Goal: Navigation & Orientation: Understand site structure

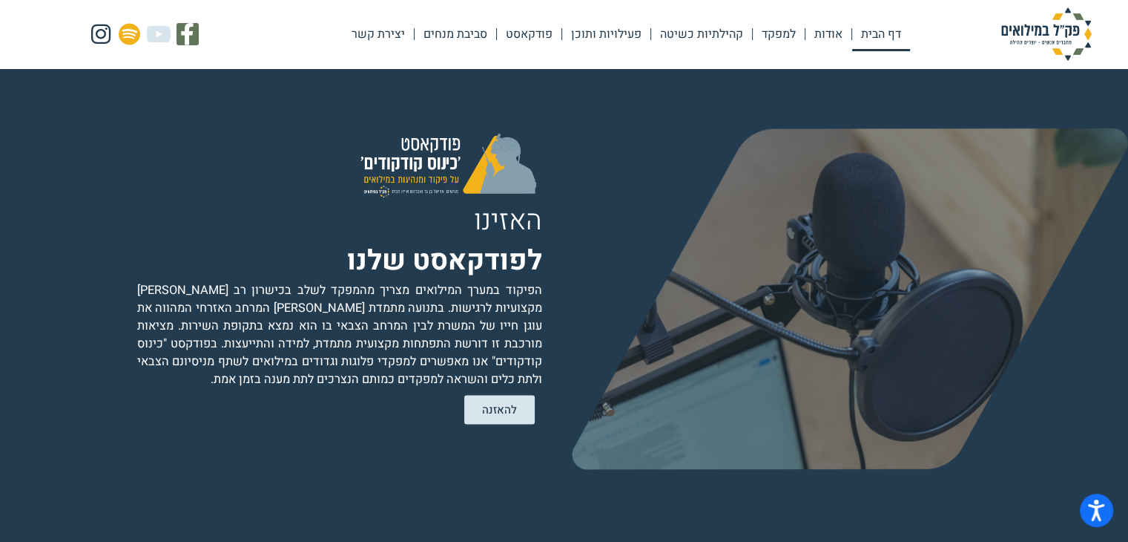
scroll to position [2990, 0]
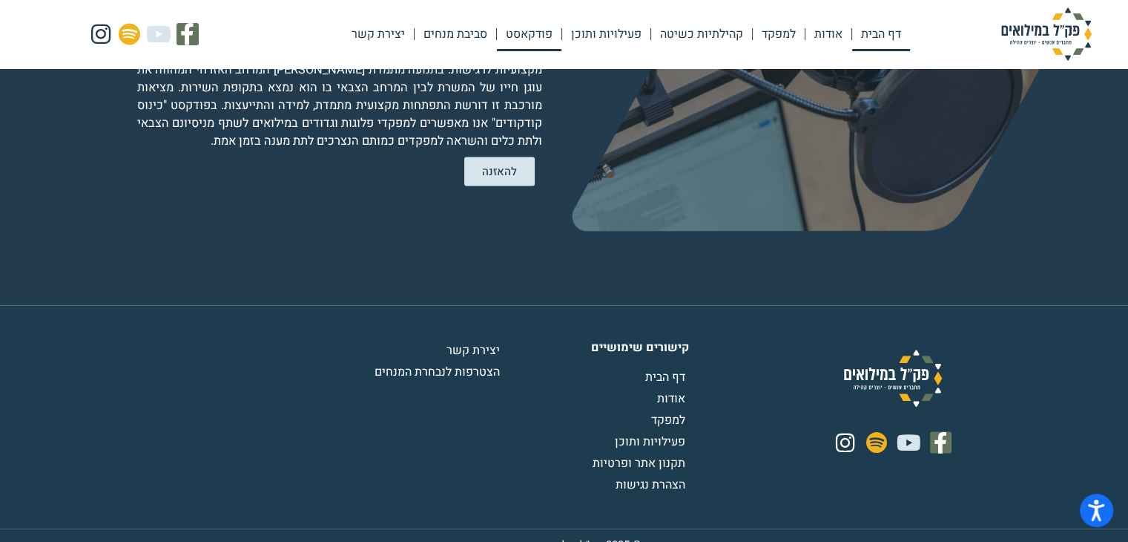
click at [542, 39] on link "פודקאסט" at bounding box center [529, 34] width 65 height 34
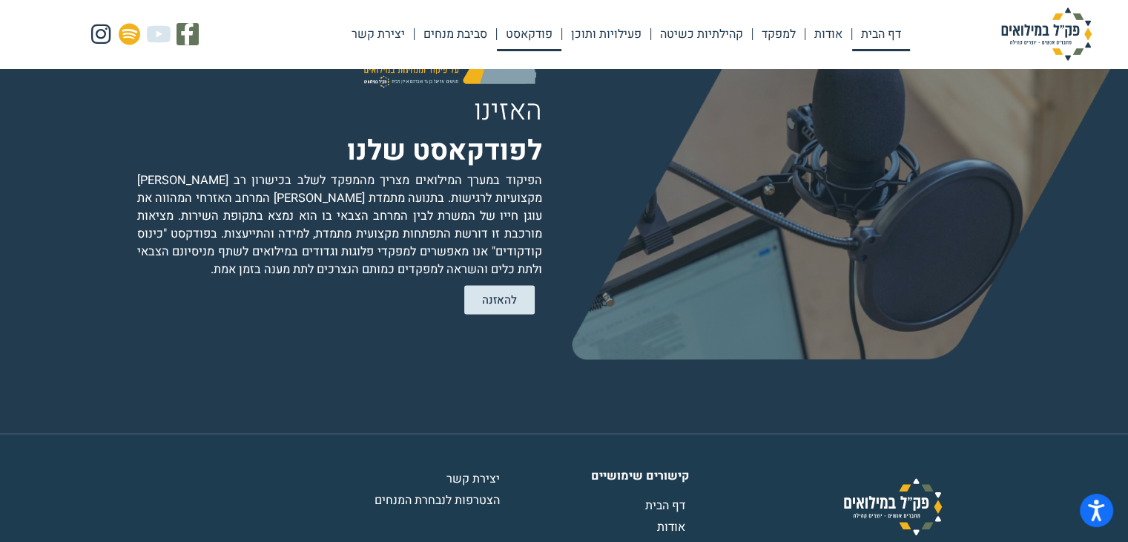
scroll to position [2861, 0]
click at [700, 33] on link "קהילתיות כשיטה" at bounding box center [701, 34] width 101 height 34
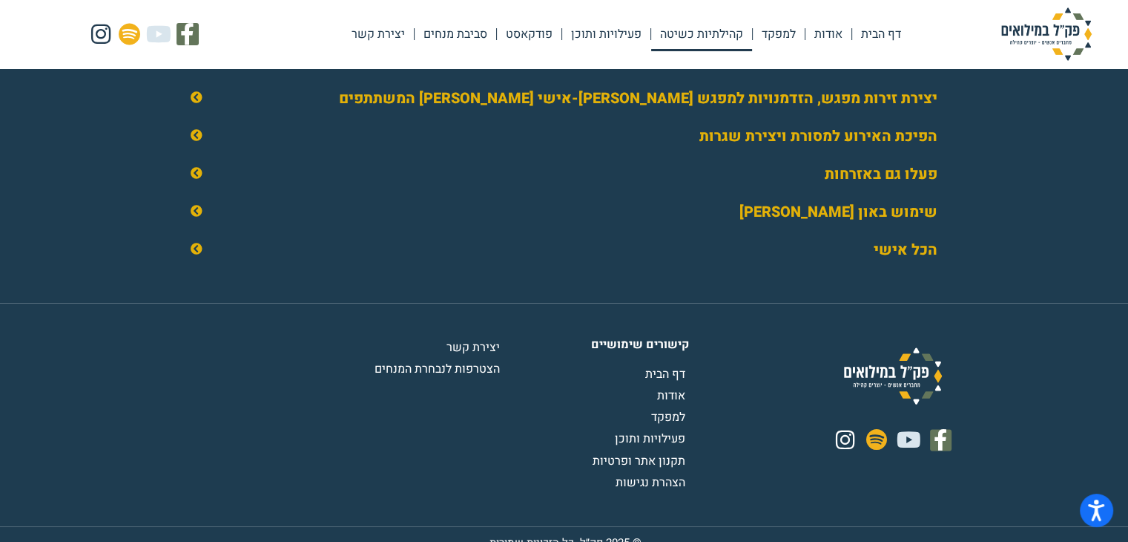
scroll to position [2401, 0]
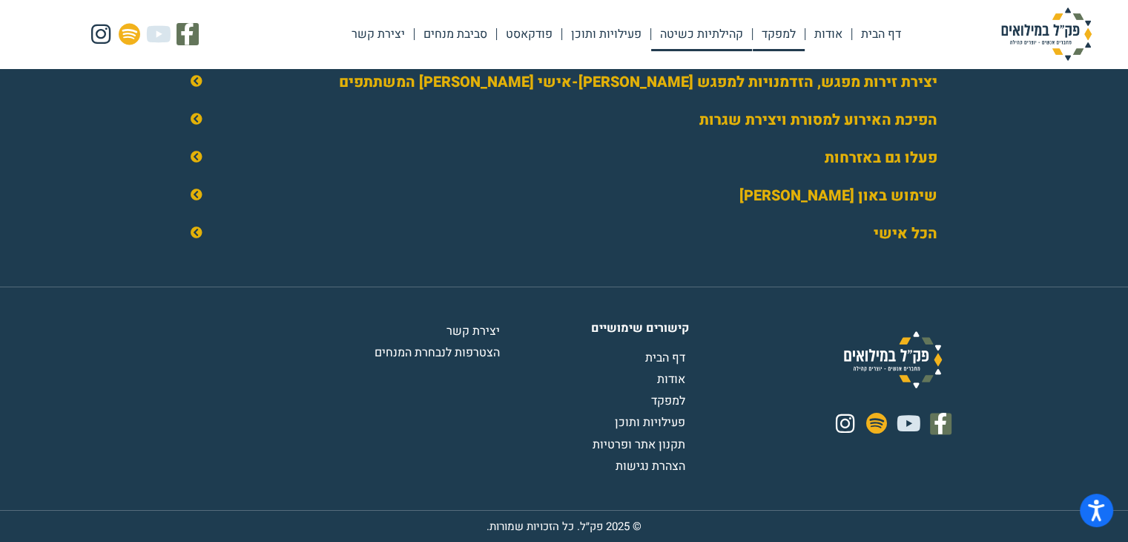
click at [773, 38] on link "למפקד" at bounding box center [779, 34] width 52 height 34
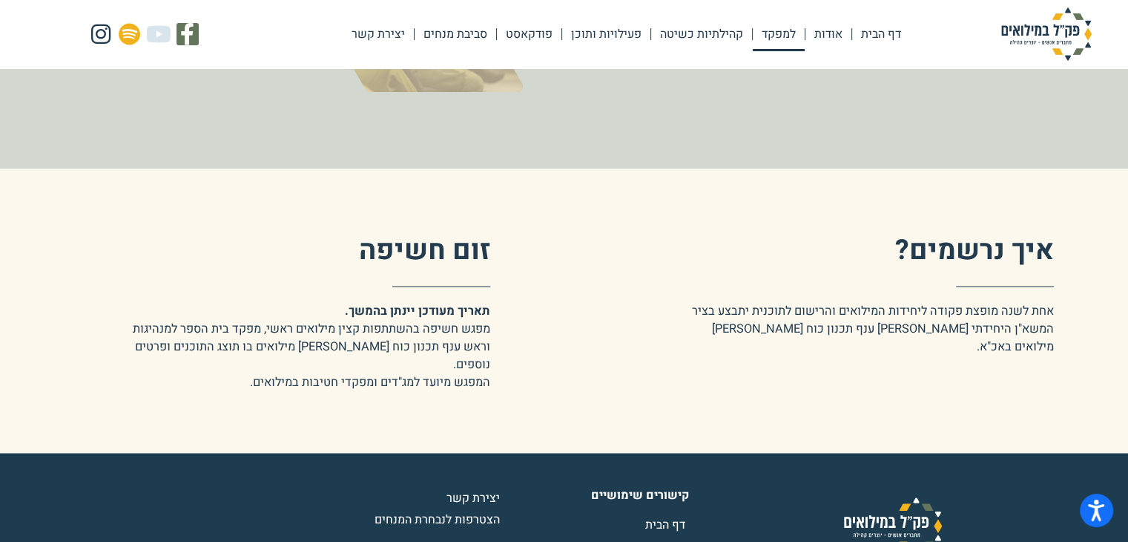
scroll to position [2691, 0]
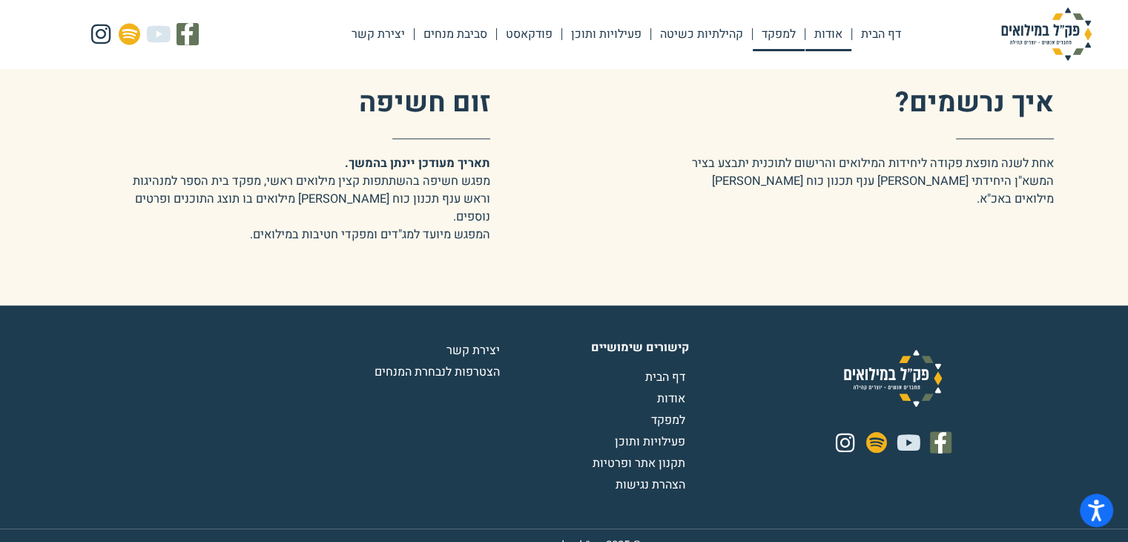
click at [816, 36] on link "אודות" at bounding box center [829, 34] width 46 height 34
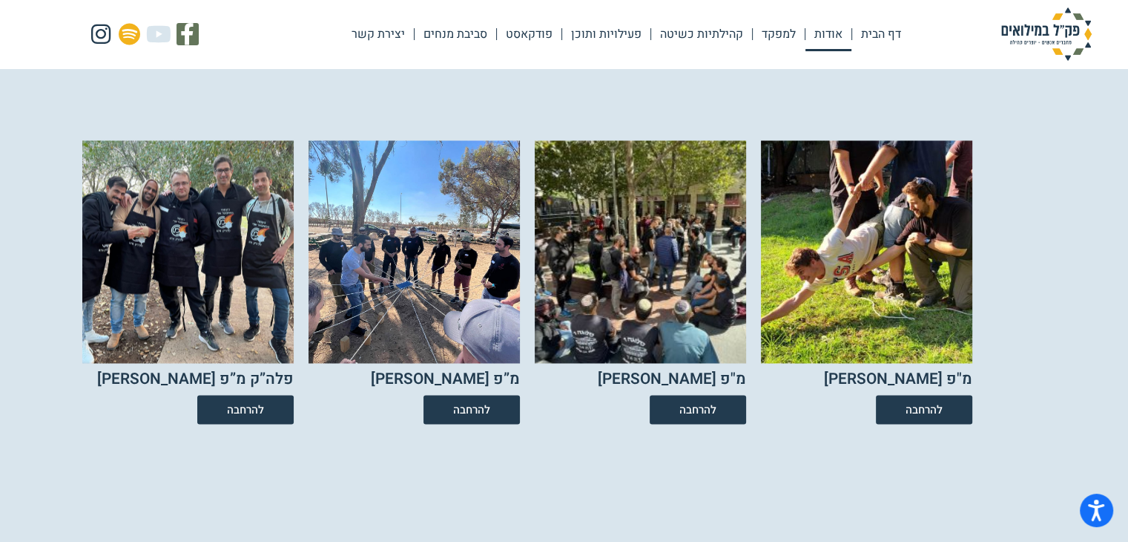
scroll to position [2423, 0]
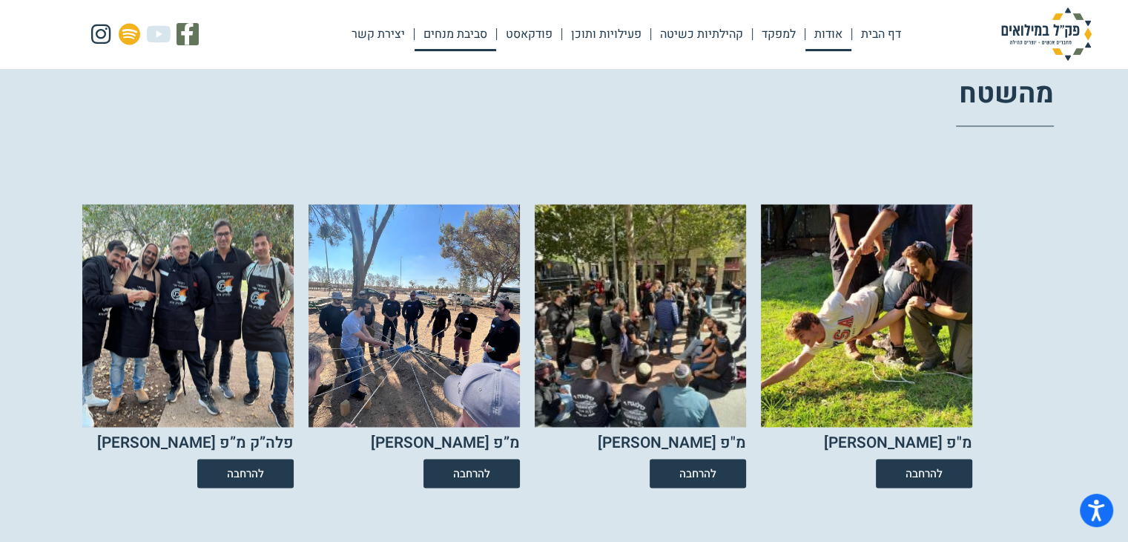
click at [467, 32] on link "סביבת מנחים" at bounding box center [456, 34] width 82 height 34
